Goal: Transaction & Acquisition: Book appointment/travel/reservation

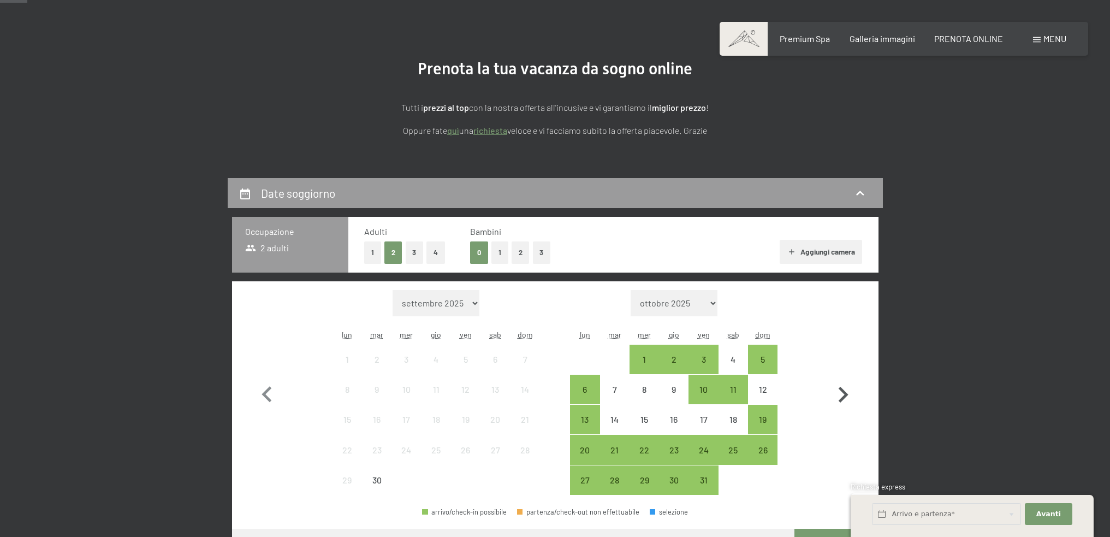
click at [841, 389] on icon "button" at bounding box center [843, 394] width 10 height 16
select select "[DATE]"
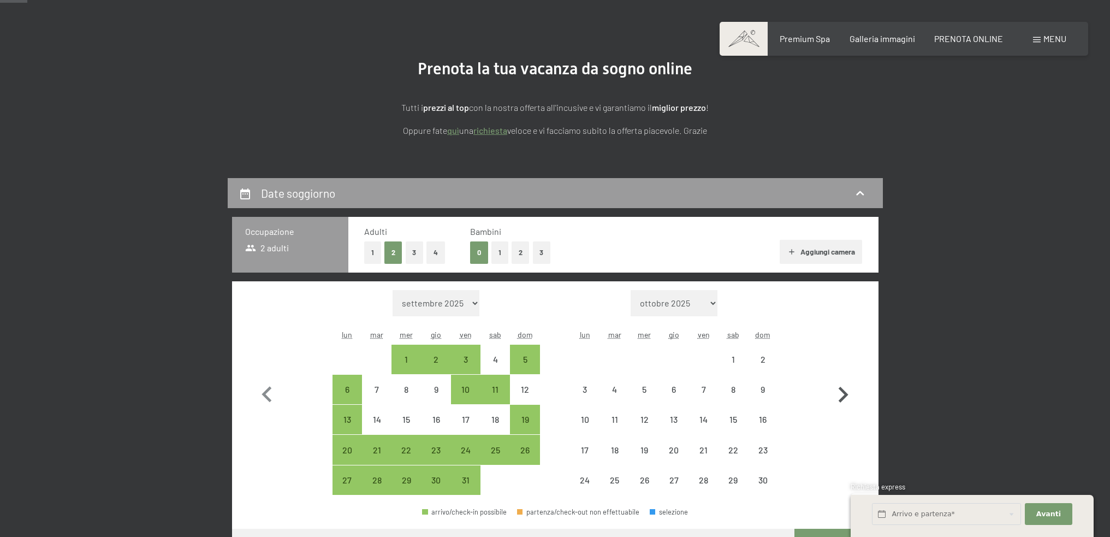
click at [841, 389] on icon "button" at bounding box center [843, 394] width 10 height 16
select select "[DATE]"
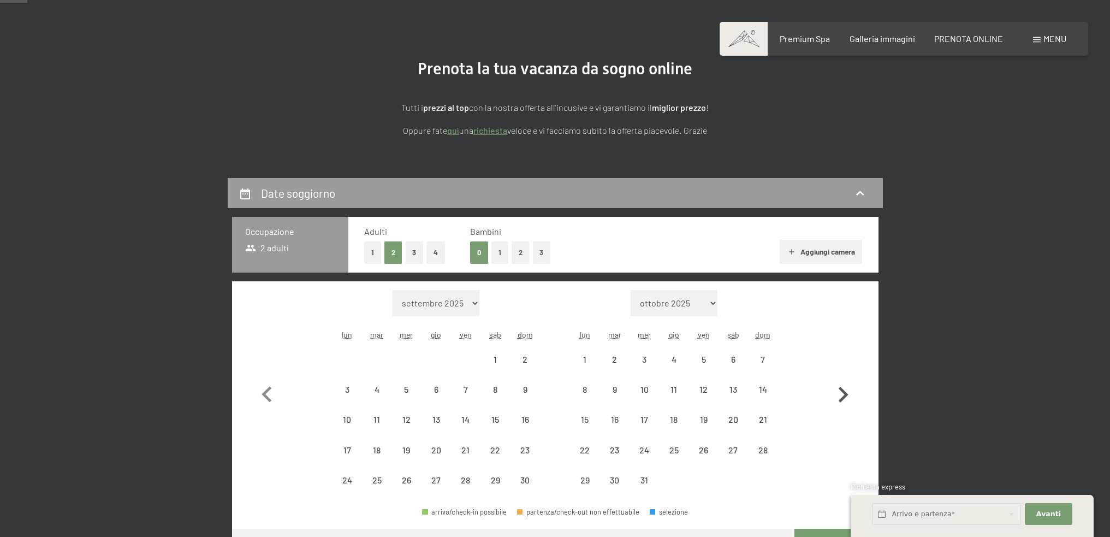
click at [841, 389] on icon "button" at bounding box center [843, 394] width 10 height 16
select select "[DATE]"
click at [841, 389] on icon "button" at bounding box center [843, 394] width 10 height 16
select select "[DATE]"
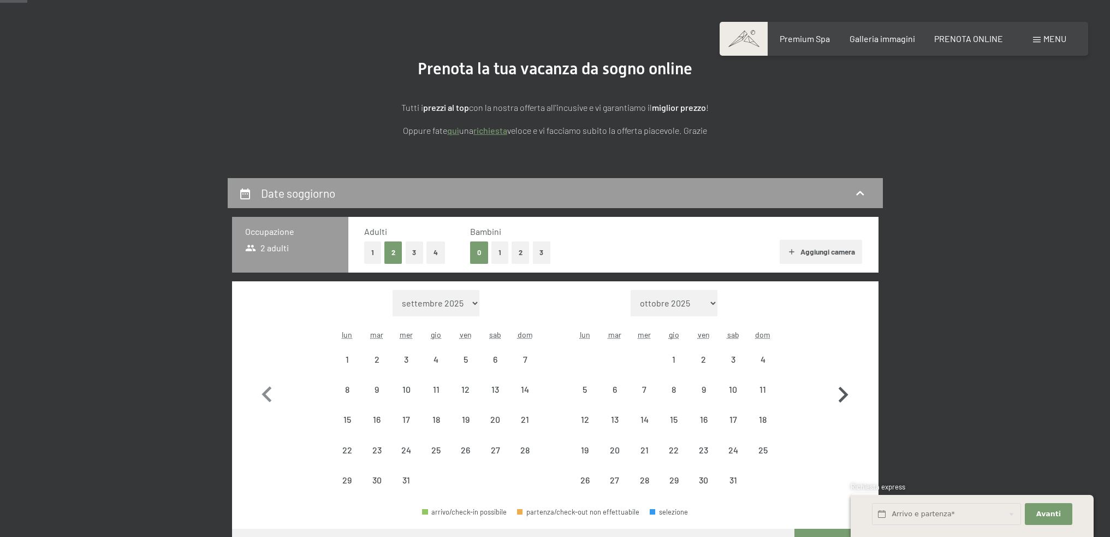
select select "[DATE]"
click at [841, 389] on icon "button" at bounding box center [843, 394] width 10 height 16
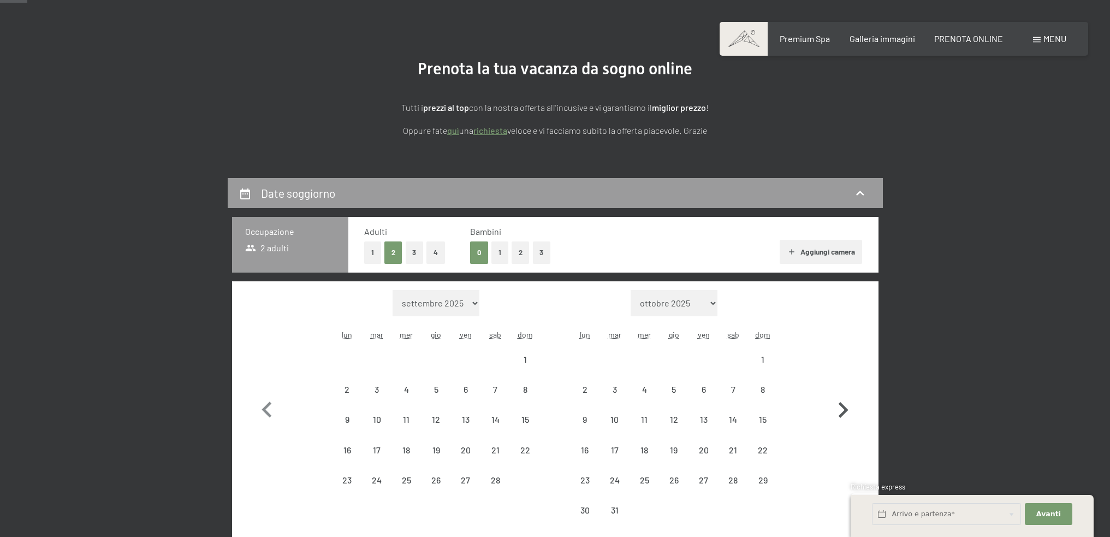
click at [841, 389] on button "button" at bounding box center [843, 407] width 32 height 235
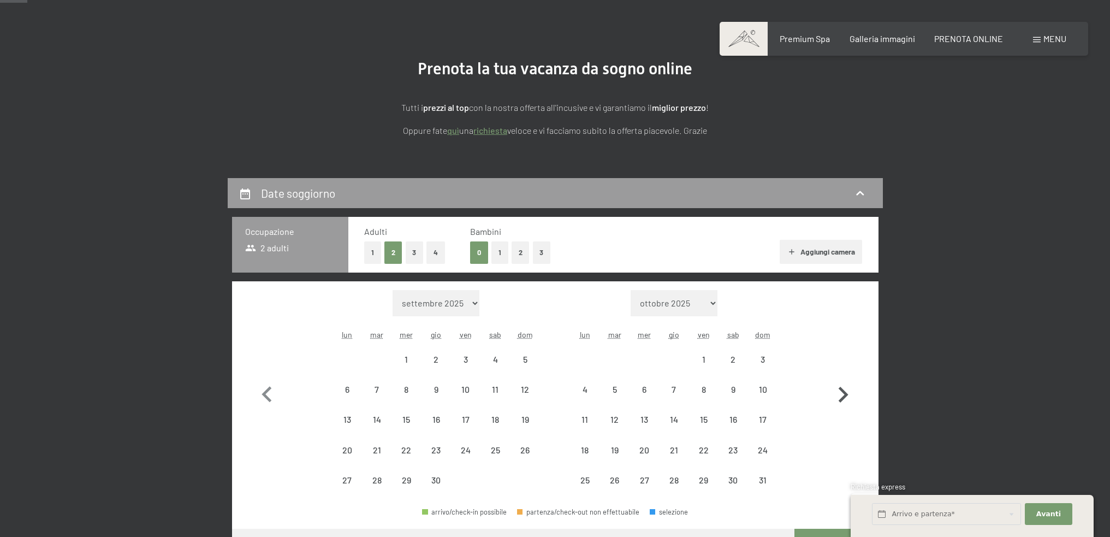
click at [841, 389] on icon "button" at bounding box center [843, 394] width 10 height 16
select select "[DATE]"
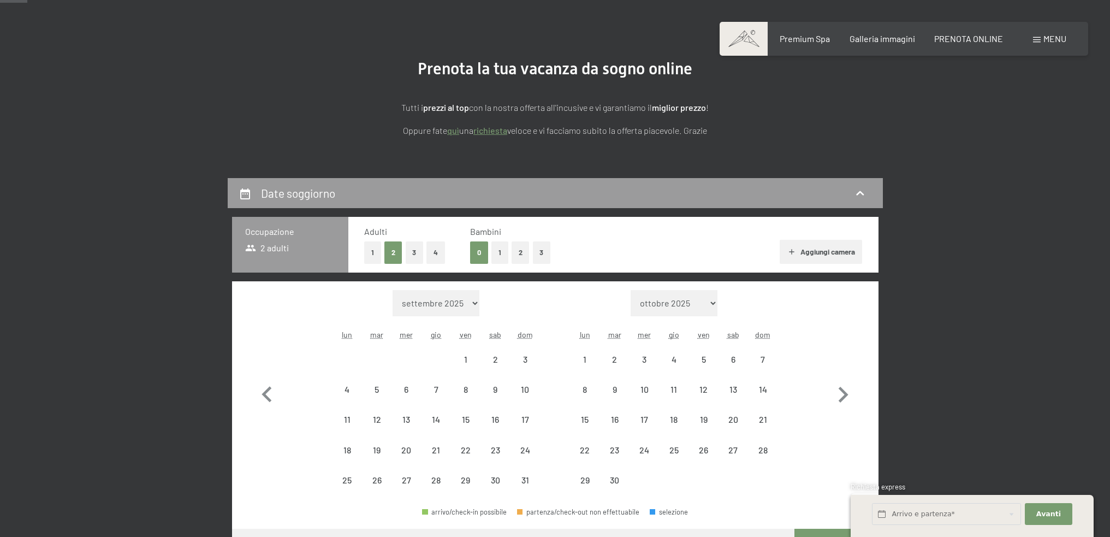
select select "[DATE]"
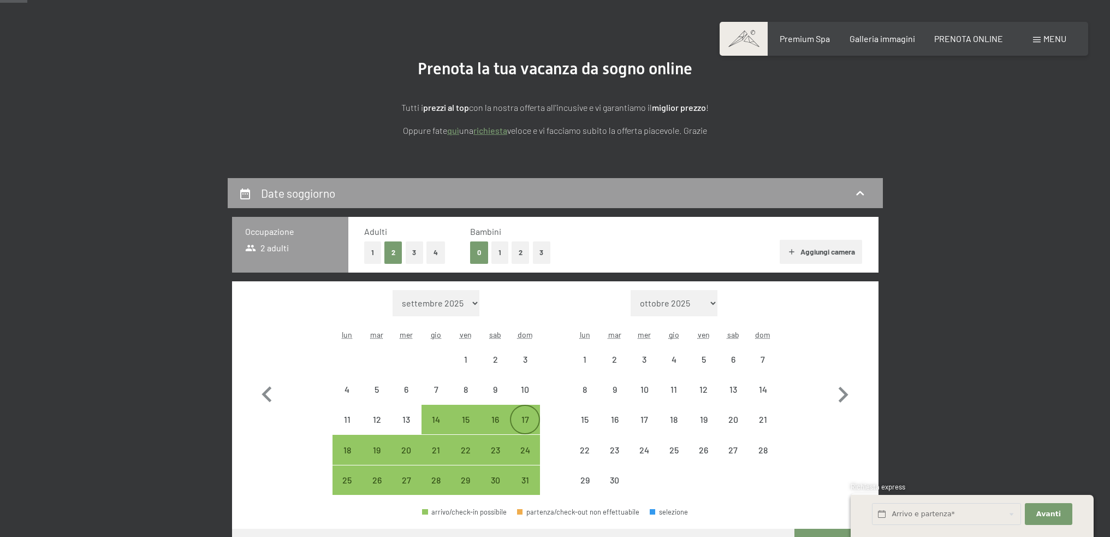
select select "[DATE]"
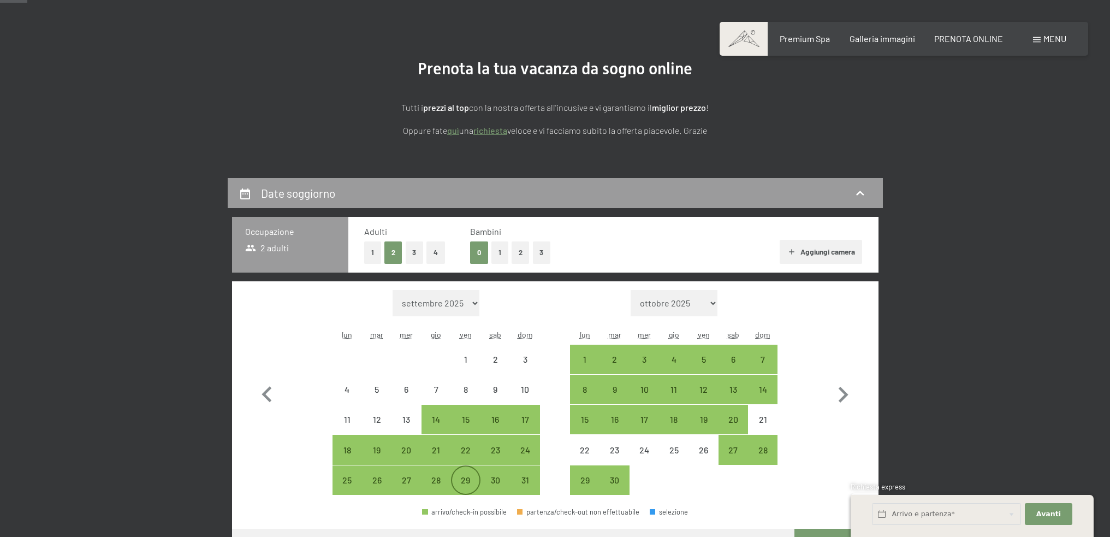
click at [466, 480] on div "29" at bounding box center [465, 488] width 27 height 27
select select "[DATE]"
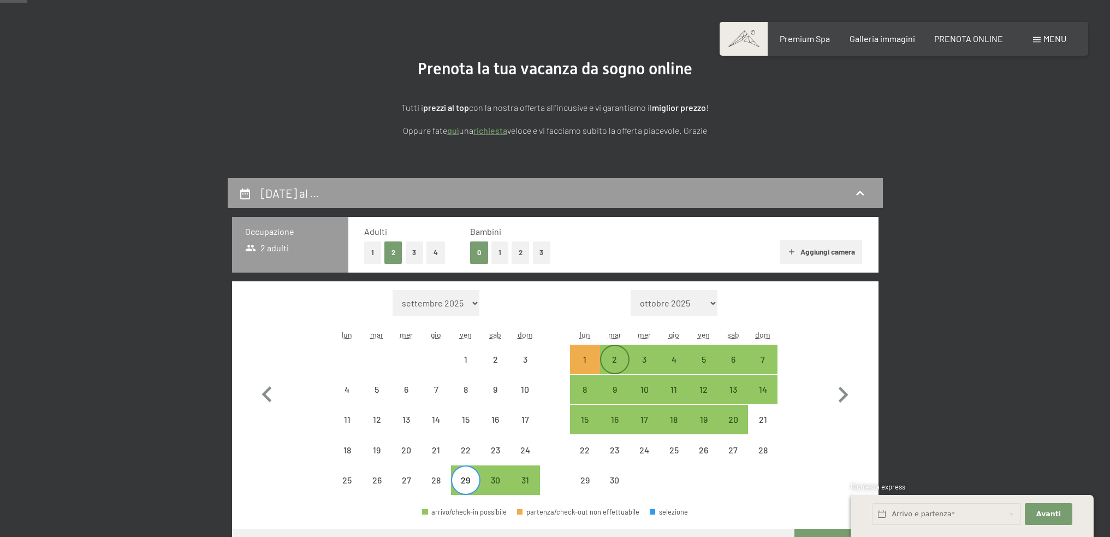
click at [614, 367] on div "2" at bounding box center [614, 368] width 27 height 27
select select "[DATE]"
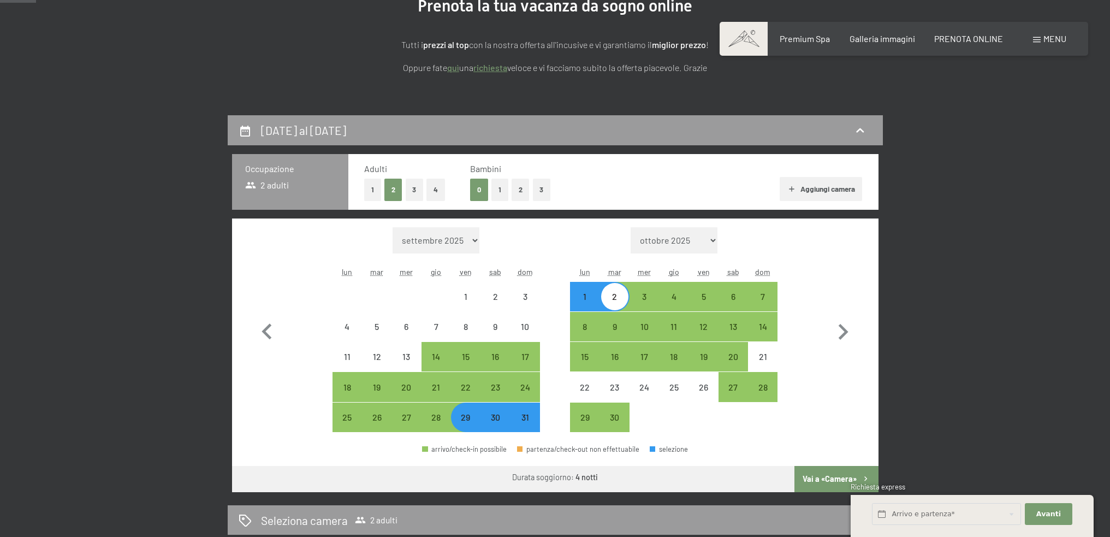
scroll to position [200, 0]
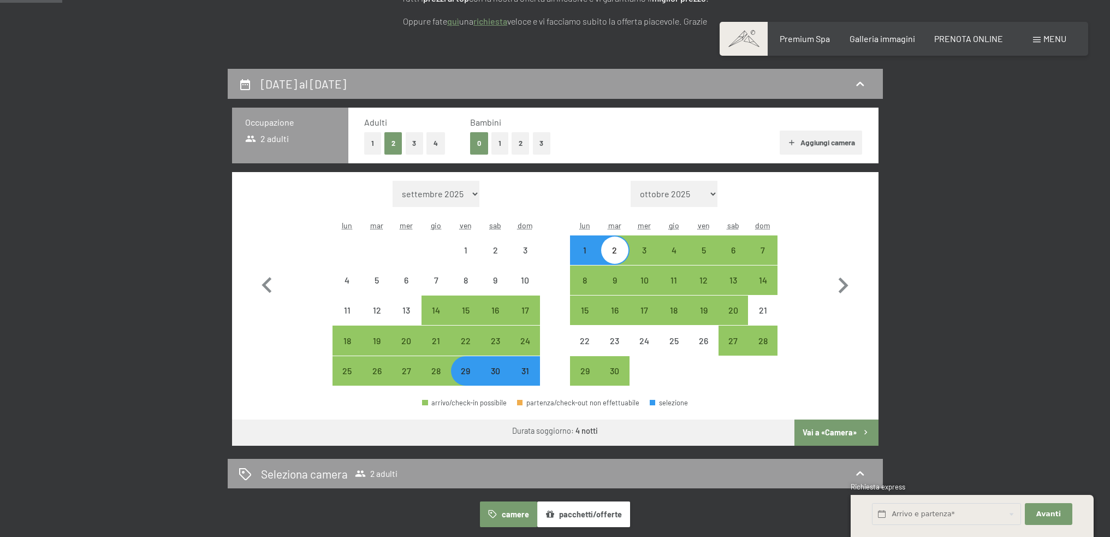
click at [820, 428] on button "Vai a «Camera»" at bounding box center [836, 432] width 84 height 26
select select "[DATE]"
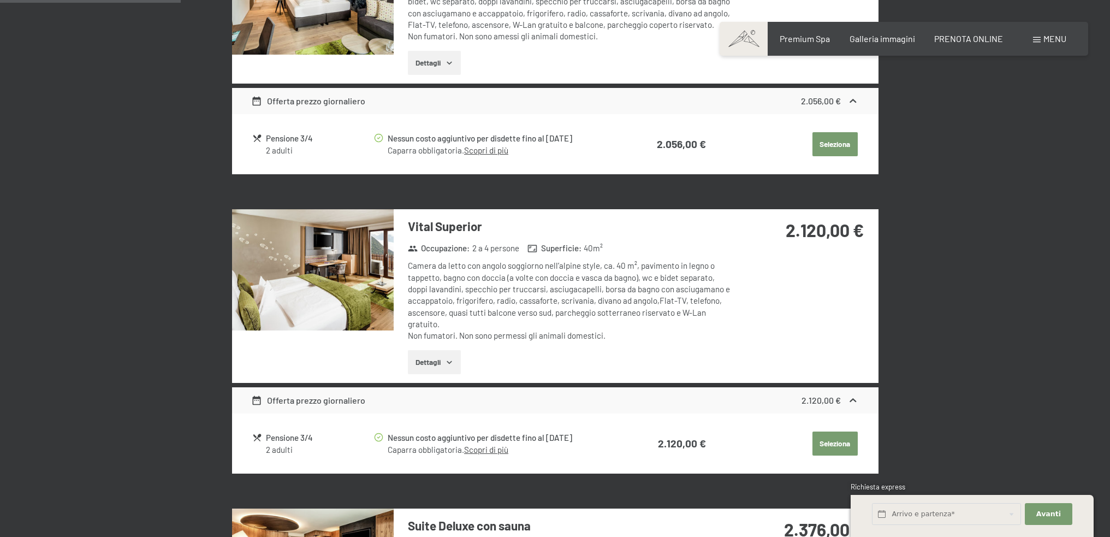
scroll to position [523, 0]
